Goal: Task Accomplishment & Management: Use online tool/utility

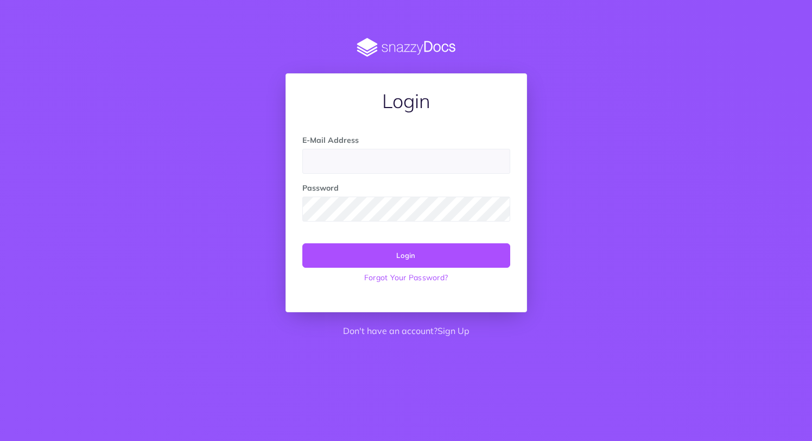
click at [385, 161] on input "email" at bounding box center [406, 161] width 208 height 25
type input "[EMAIL_ADDRESS][DOMAIN_NAME]"
click at [432, 254] on button "Login" at bounding box center [406, 255] width 208 height 24
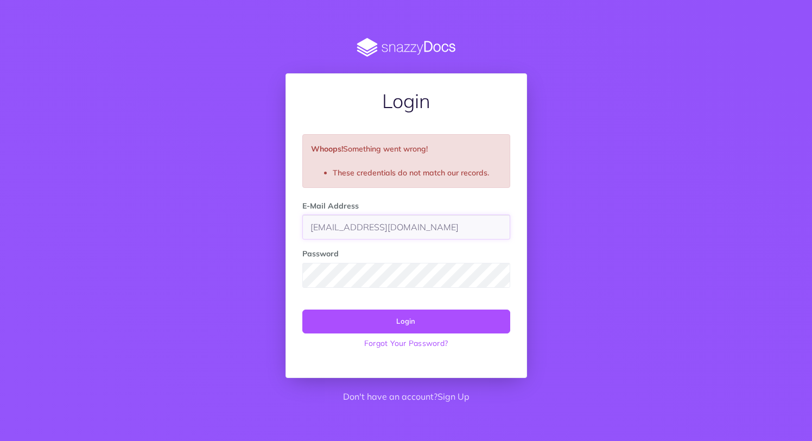
click at [345, 223] on input "[EMAIL_ADDRESS][DOMAIN_NAME]" at bounding box center [406, 227] width 208 height 25
paste input "[EMAIL_ADDRESS][DOMAIN_NAME]"
paste input "doc_users@resolvedsecurity"
type input "[EMAIL_ADDRESS][DOMAIN_NAME]"
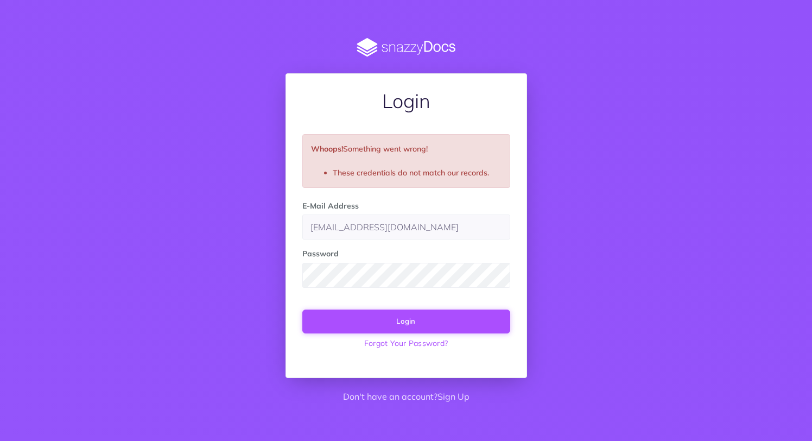
click at [369, 322] on button "Login" at bounding box center [406, 322] width 208 height 24
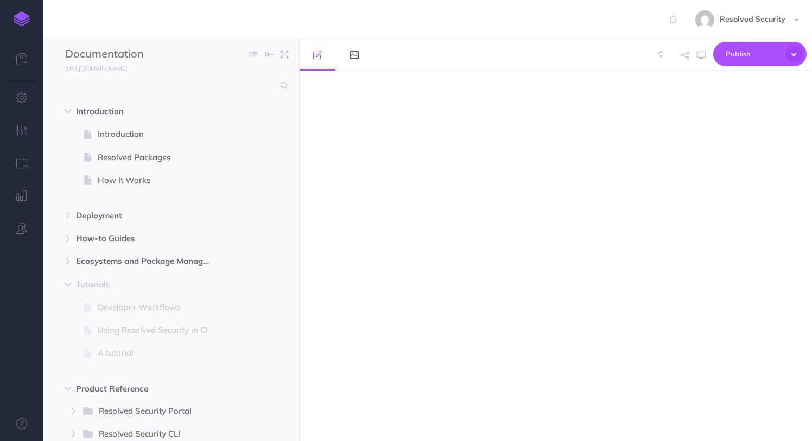
select select "null"
